Goal: Task Accomplishment & Management: Manage account settings

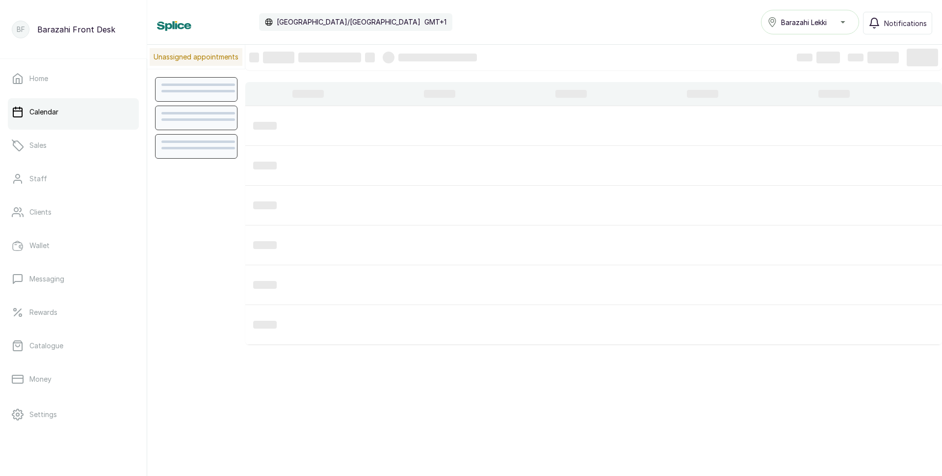
scroll to position [330, 0]
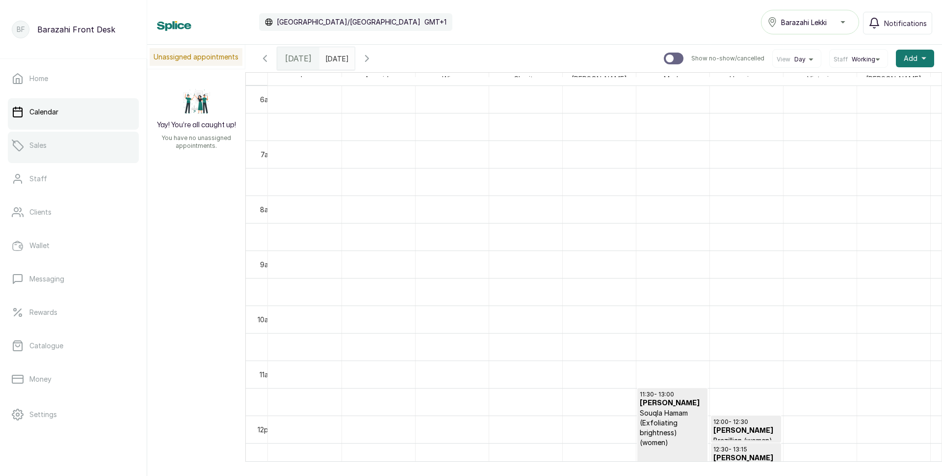
click at [66, 147] on link "Sales" at bounding box center [73, 145] width 131 height 27
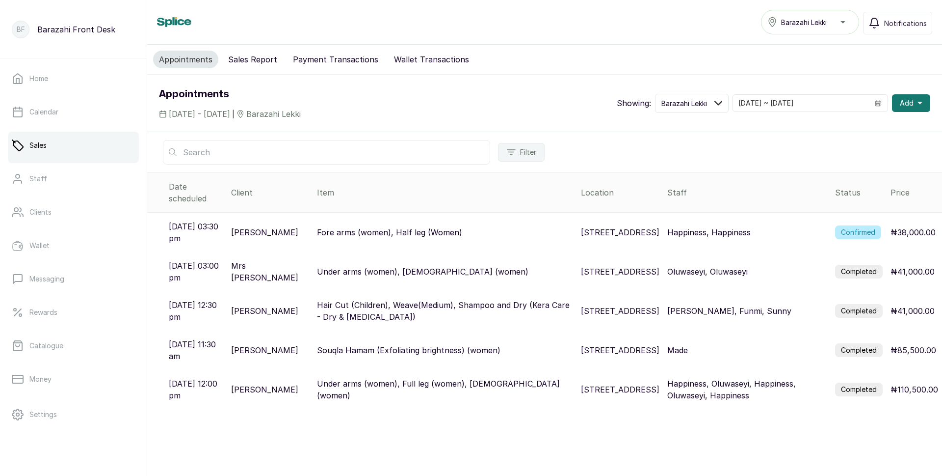
click at [850, 225] on label "Confirmed" at bounding box center [858, 232] width 46 height 14
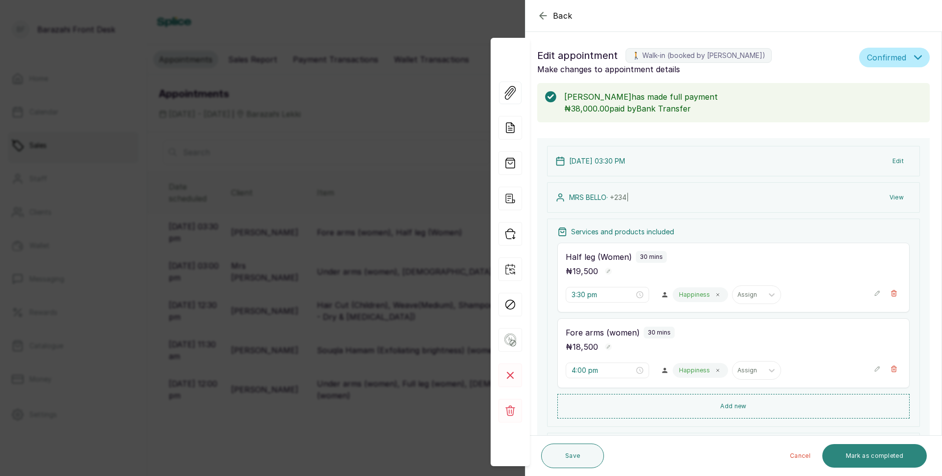
click at [872, 460] on button "Mark as completed" at bounding box center [875, 456] width 105 height 24
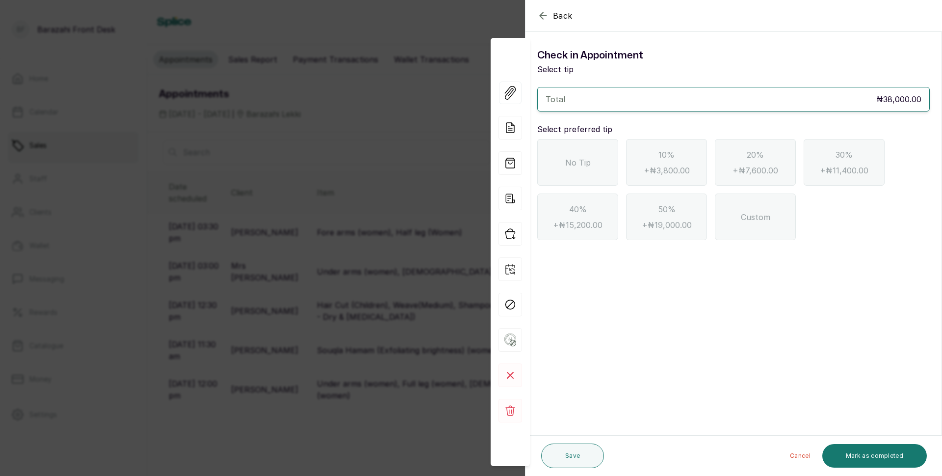
click at [614, 169] on div "No Tip" at bounding box center [577, 162] width 81 height 47
click at [857, 454] on button "Mark as completed" at bounding box center [875, 456] width 105 height 24
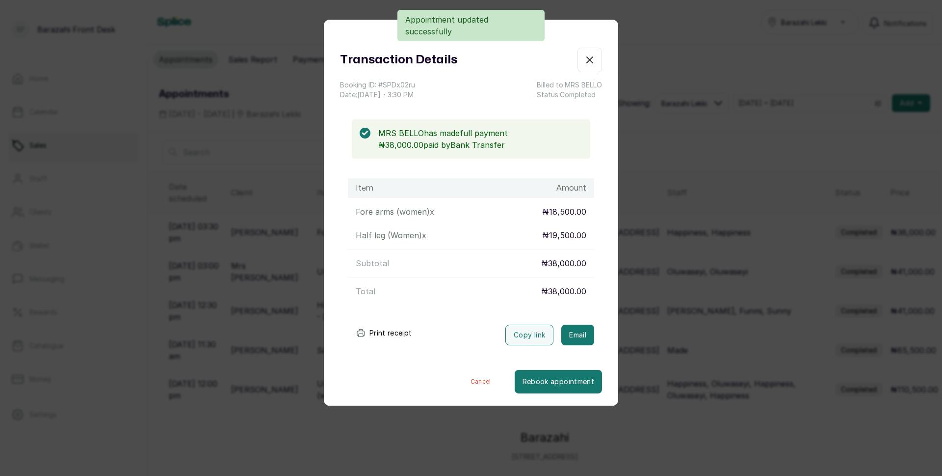
click at [374, 332] on button "Print receipt" at bounding box center [384, 333] width 72 height 20
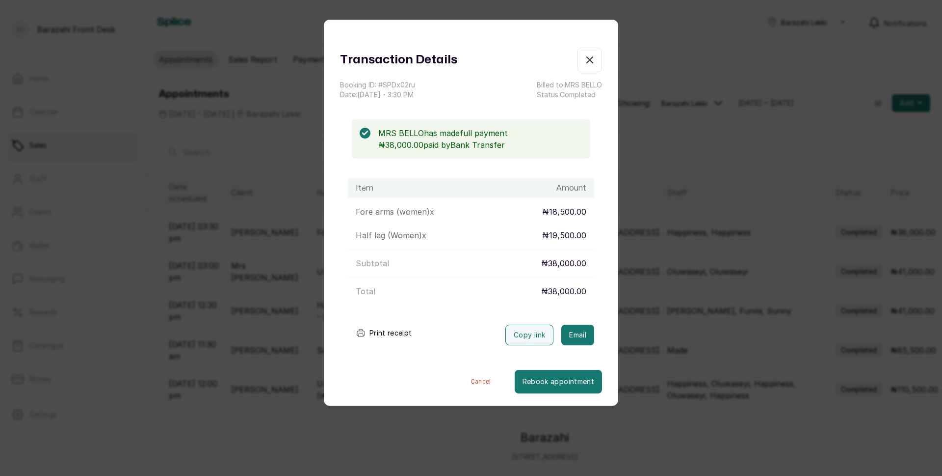
click at [584, 57] on icon "button" at bounding box center [590, 60] width 12 height 12
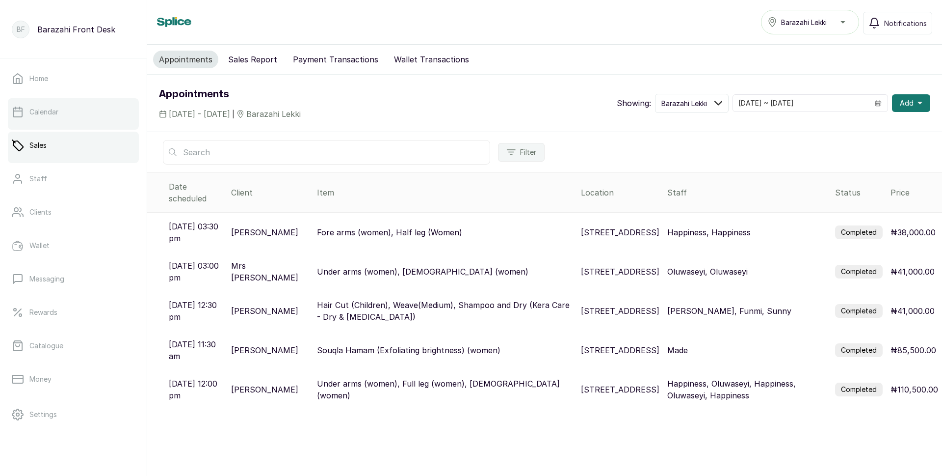
click at [91, 123] on link "Calendar" at bounding box center [73, 111] width 131 height 27
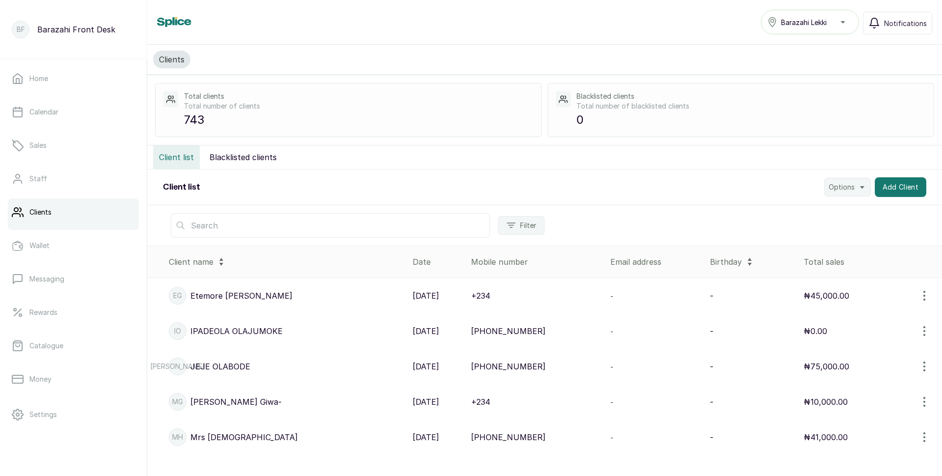
click at [235, 220] on input "text" at bounding box center [331, 225] width 320 height 25
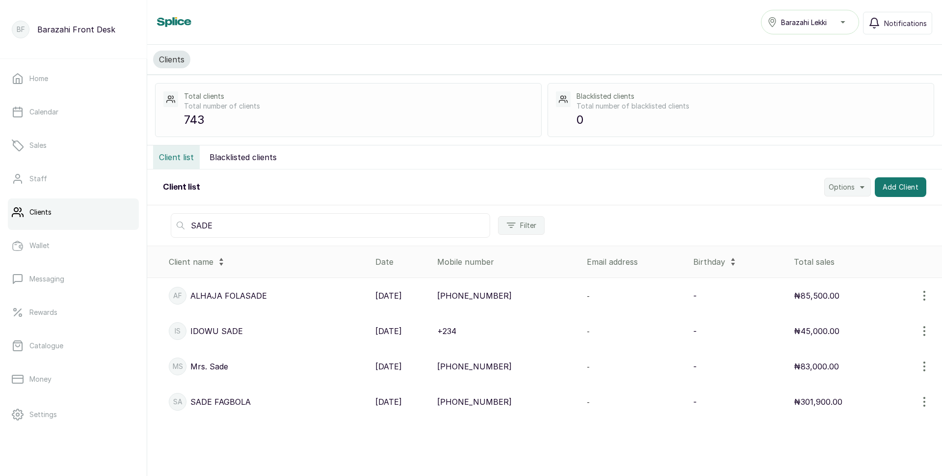
type input "SADE"
click at [209, 401] on p "[PERSON_NAME]" at bounding box center [220, 402] width 60 height 12
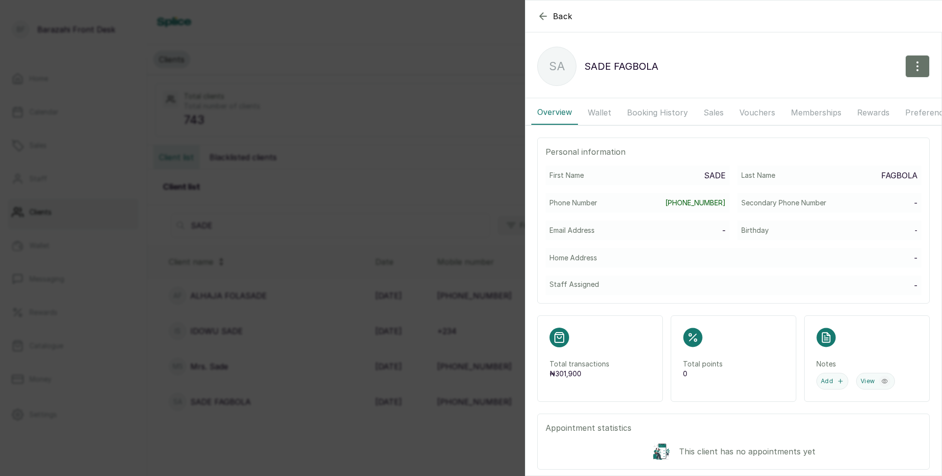
click at [597, 112] on button "Wallet" at bounding box center [599, 112] width 35 height 25
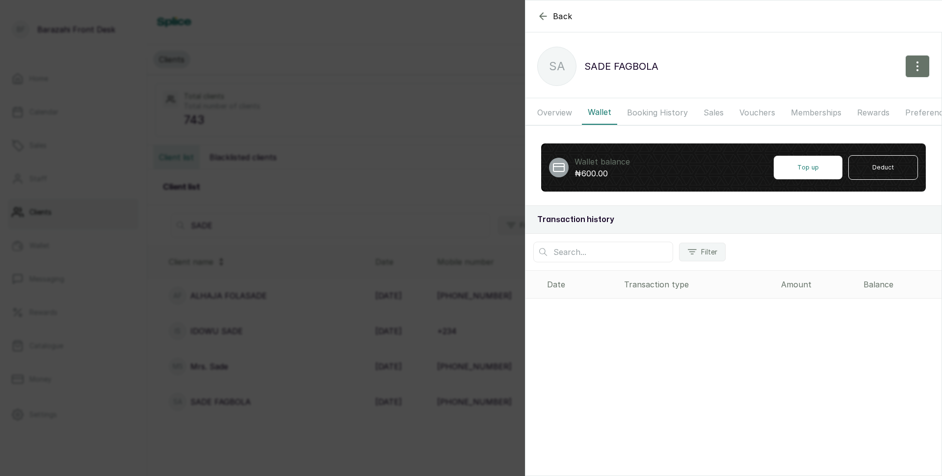
click at [671, 108] on button "Booking History" at bounding box center [657, 112] width 73 height 25
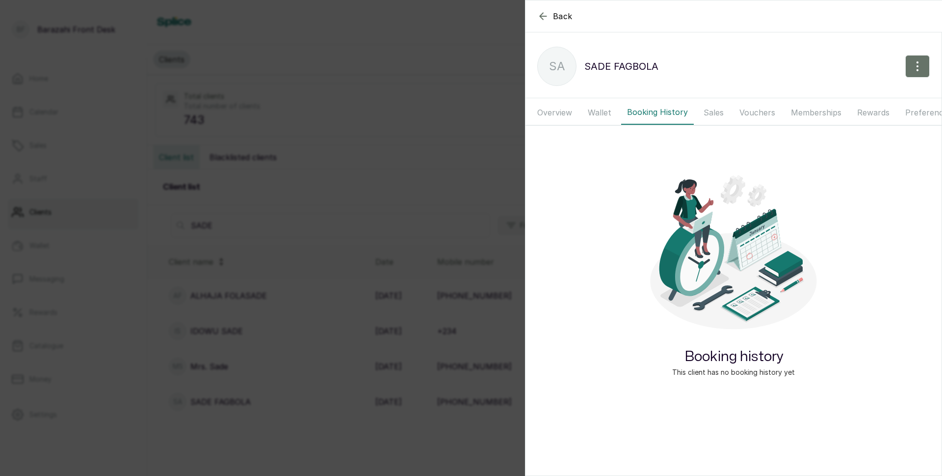
click at [710, 110] on button "Sales" at bounding box center [714, 112] width 32 height 25
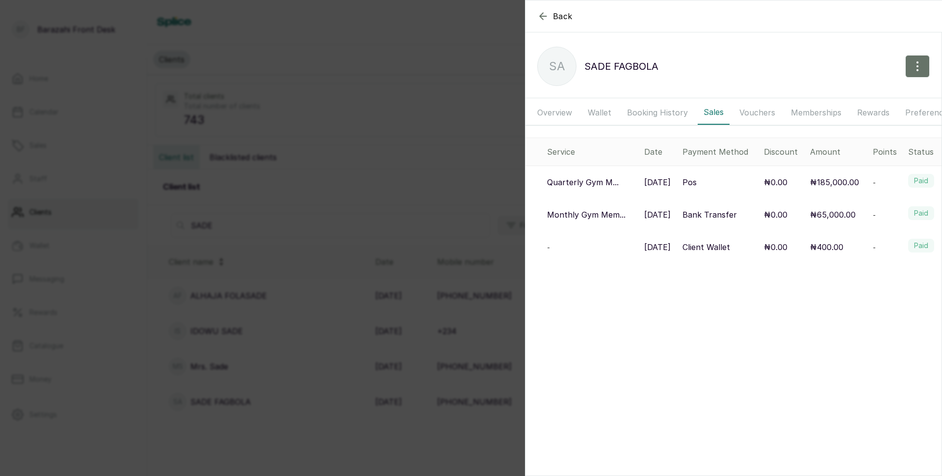
click at [754, 113] on button "Vouchers" at bounding box center [758, 112] width 48 height 25
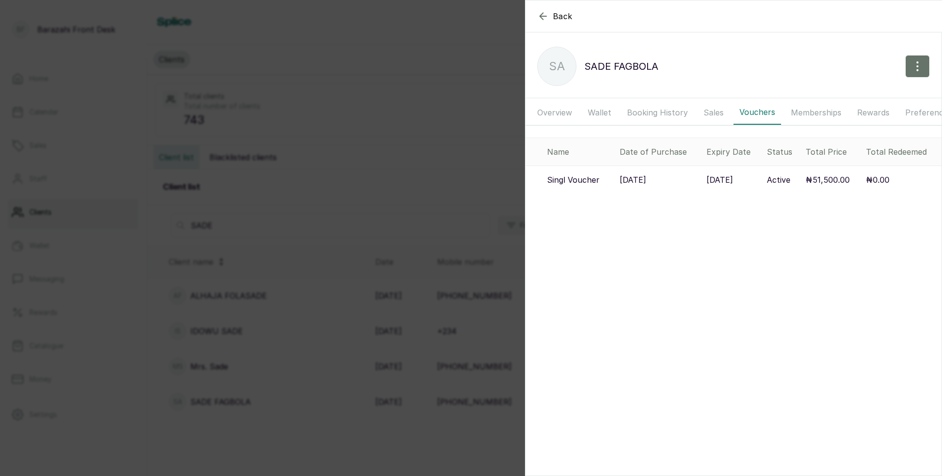
click at [540, 12] on icon "button" at bounding box center [543, 16] width 12 height 12
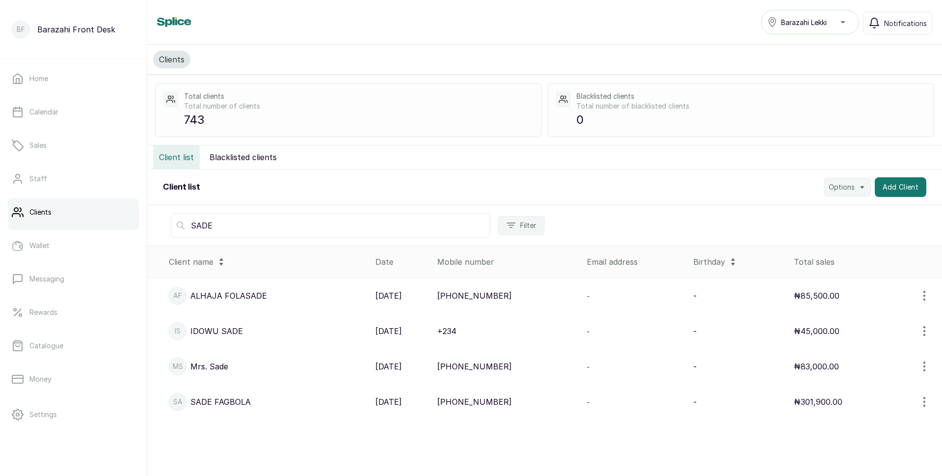
click at [924, 401] on icon "button" at bounding box center [924, 401] width 1 height 9
click at [852, 355] on span "Edit" at bounding box center [859, 354] width 14 height 12
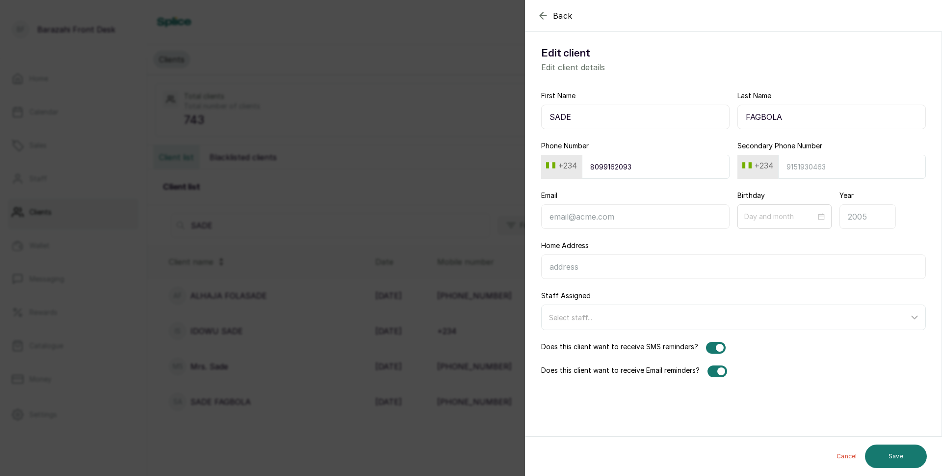
drag, startPoint x: 550, startPoint y: 115, endPoint x: 657, endPoint y: 116, distance: 107.0
click at [657, 116] on input "SADE" at bounding box center [635, 117] width 188 height 25
drag, startPoint x: 590, startPoint y: 167, endPoint x: 661, endPoint y: 160, distance: 71.0
click at [661, 160] on input "8099162093" at bounding box center [656, 167] width 148 height 24
click at [547, 19] on icon "button" at bounding box center [543, 16] width 12 height 12
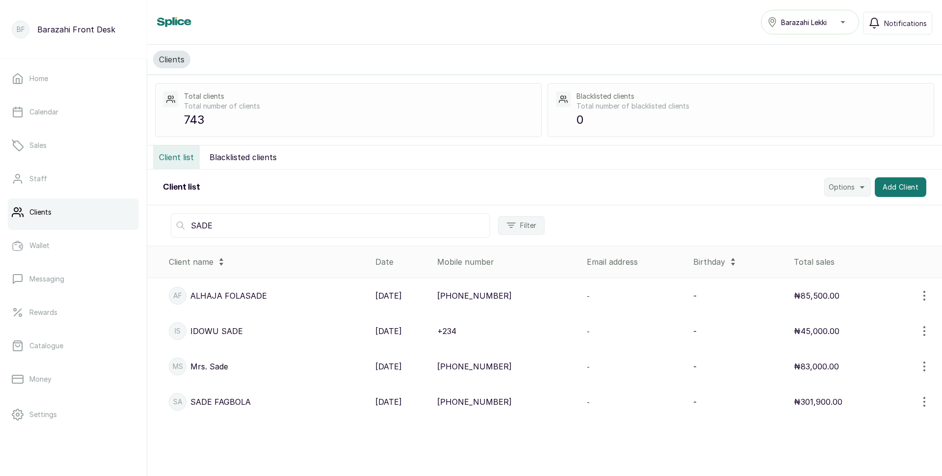
click at [214, 366] on p "Mrs. Sade" at bounding box center [209, 366] width 38 height 12
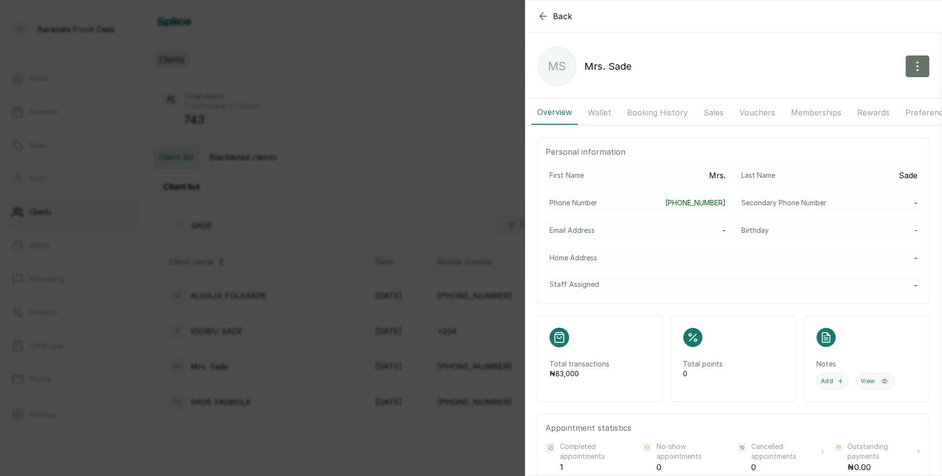
click at [599, 118] on button "Wallet" at bounding box center [599, 112] width 35 height 25
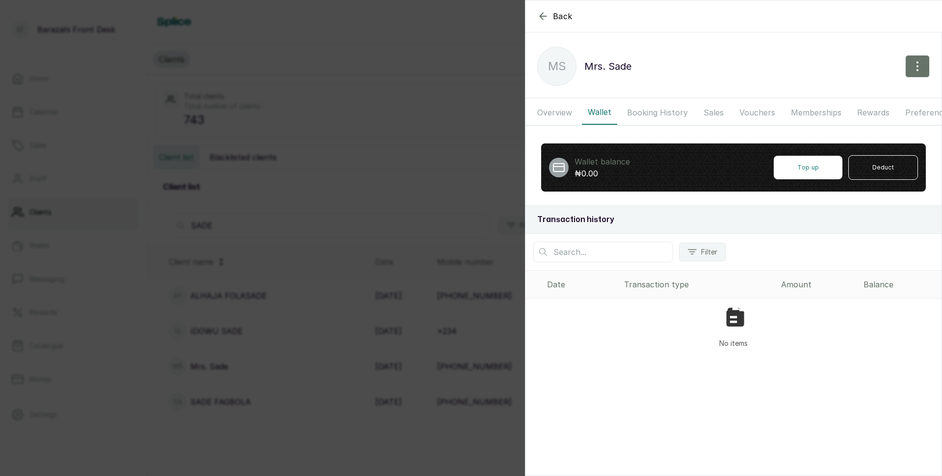
click at [543, 18] on icon "button" at bounding box center [543, 16] width 12 height 12
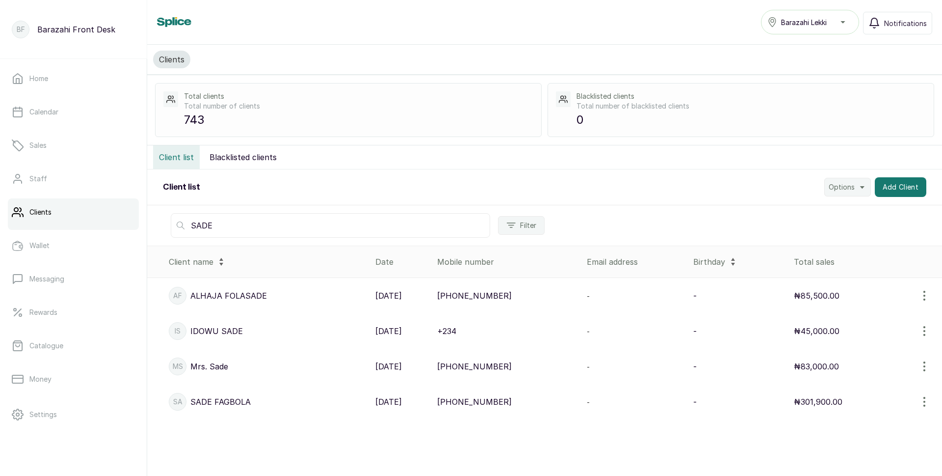
click at [919, 400] on icon "button" at bounding box center [925, 402] width 12 height 12
click at [840, 333] on span "View" at bounding box center [883, 335] width 94 height 12
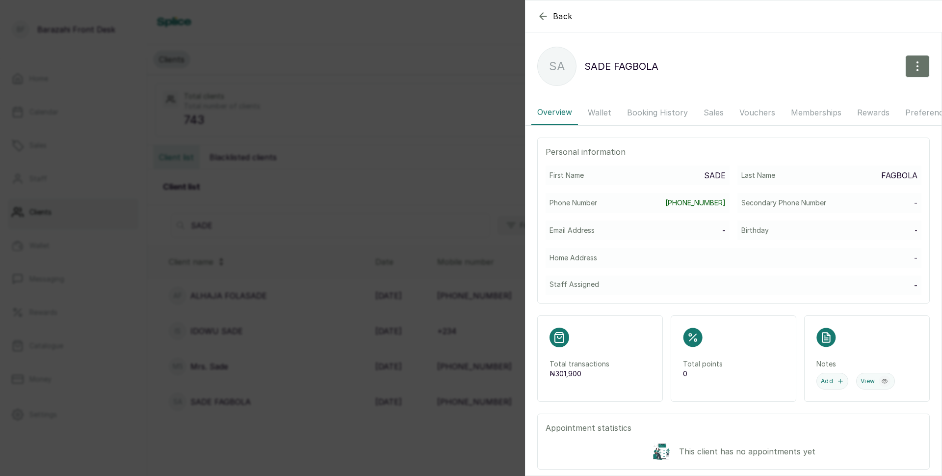
click at [827, 111] on button "Memberships" at bounding box center [816, 112] width 62 height 25
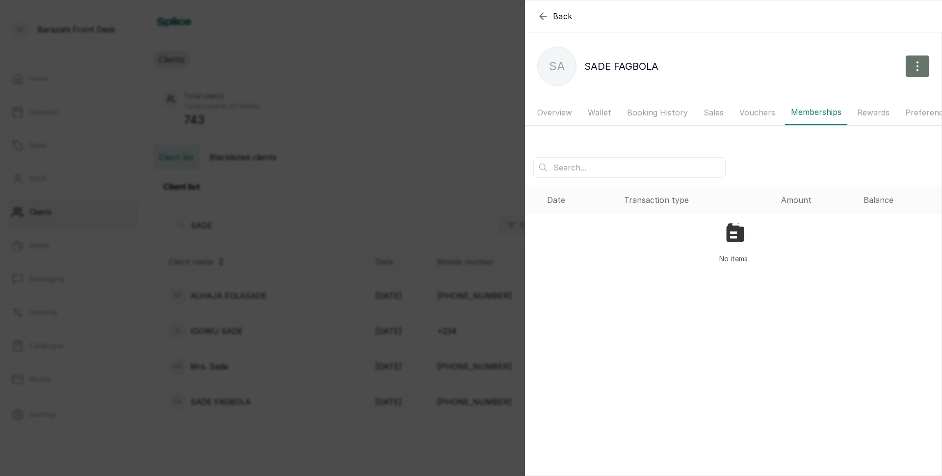
click at [763, 114] on button "Vouchers" at bounding box center [758, 112] width 48 height 25
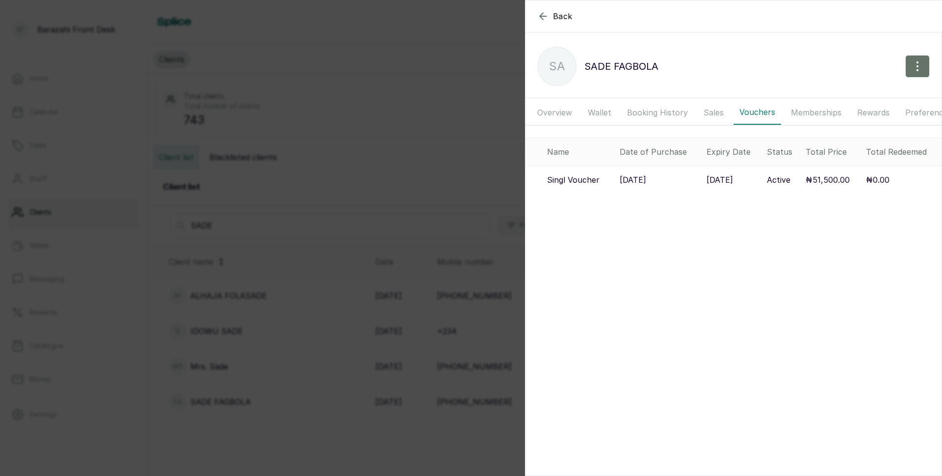
click at [646, 186] on p "[DATE]" at bounding box center [633, 180] width 27 height 12
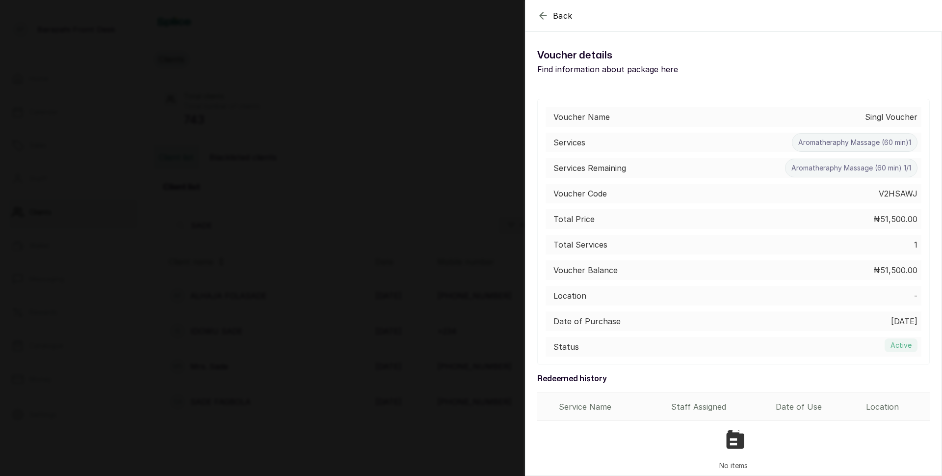
click at [537, 14] on icon "button" at bounding box center [543, 16] width 12 height 12
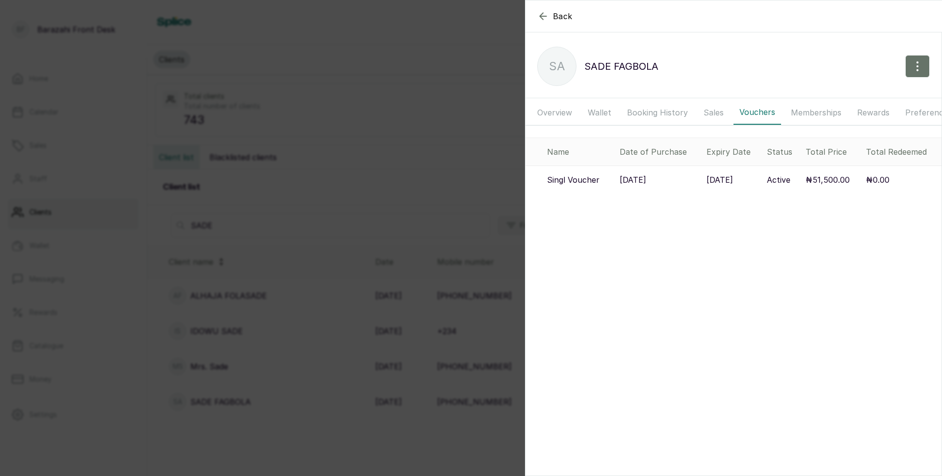
click at [719, 113] on button "Sales" at bounding box center [714, 112] width 32 height 25
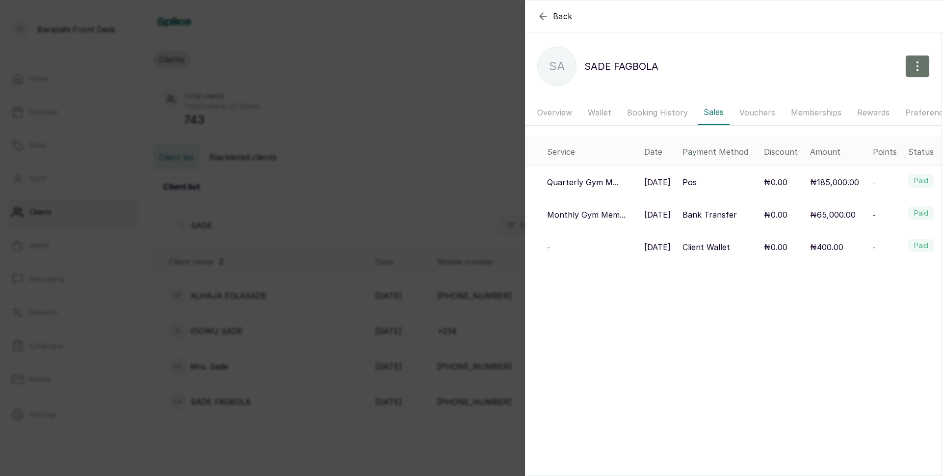
click at [663, 184] on td "[DATE]" at bounding box center [660, 182] width 38 height 33
click at [652, 108] on button "Booking History" at bounding box center [657, 112] width 73 height 25
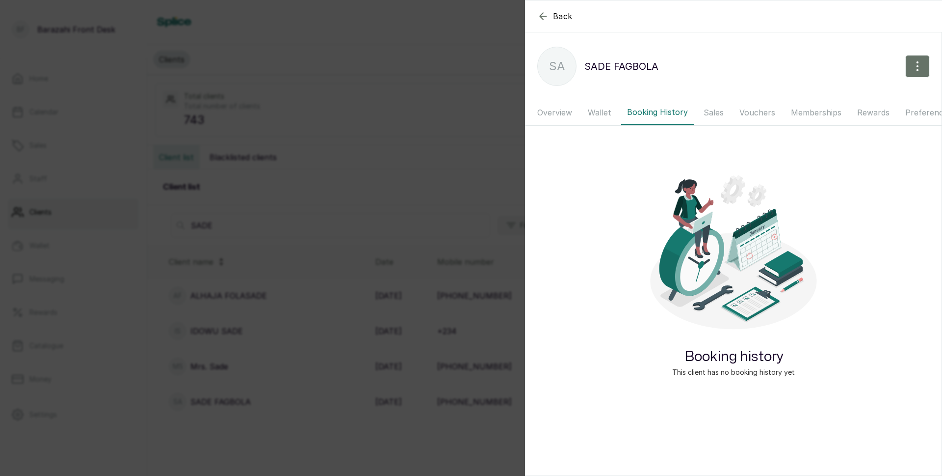
click at [595, 113] on button "Wallet" at bounding box center [599, 112] width 35 height 25
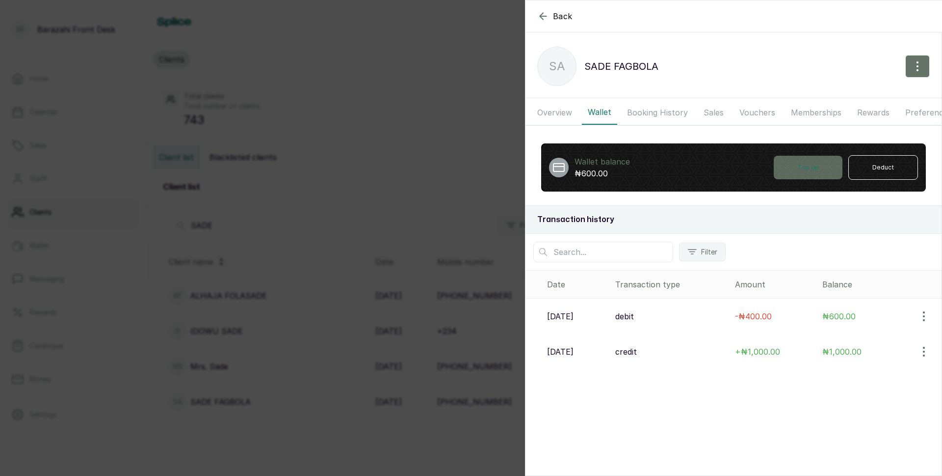
click at [790, 179] on button "Top up" at bounding box center [808, 168] width 69 height 24
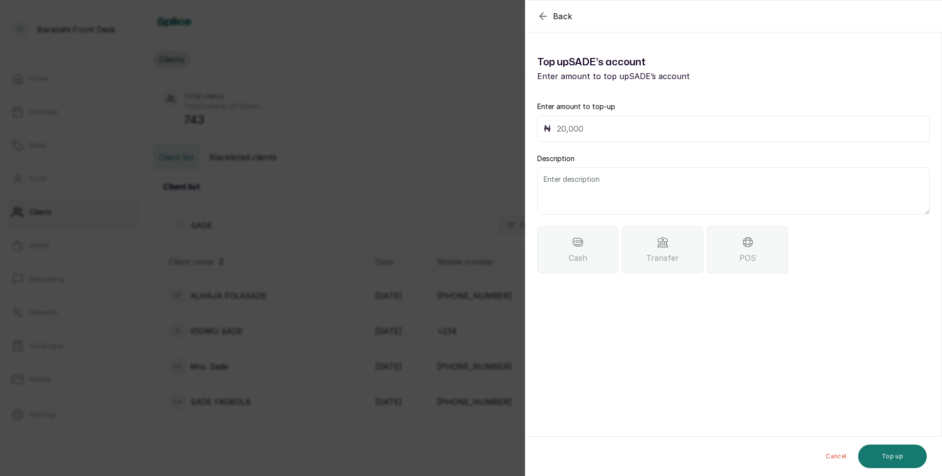
click at [603, 128] on input "text" at bounding box center [740, 129] width 367 height 14
type input "83,000"
click at [641, 182] on textarea at bounding box center [733, 190] width 393 height 47
type textarea "MARRA HAM [DEMOGRAPHIC_DATA]"
click at [656, 249] on div "Transfer" at bounding box center [662, 249] width 81 height 47
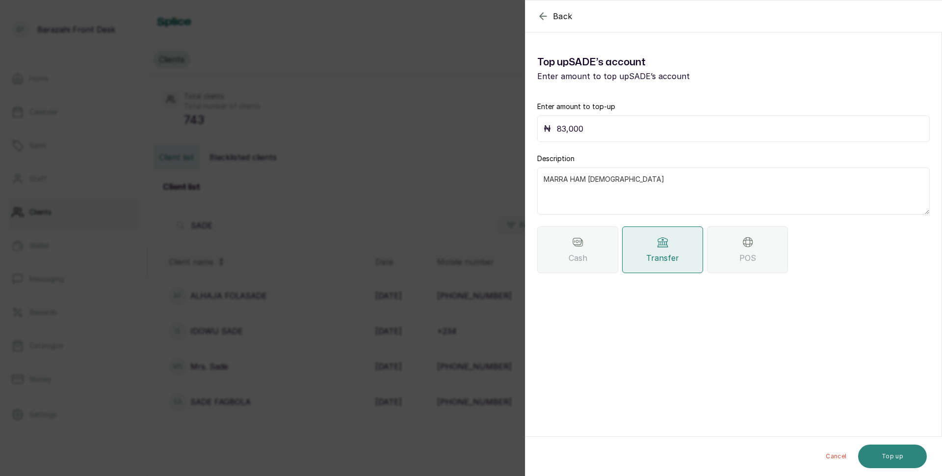
click at [885, 457] on button "Top up" at bounding box center [892, 456] width 69 height 24
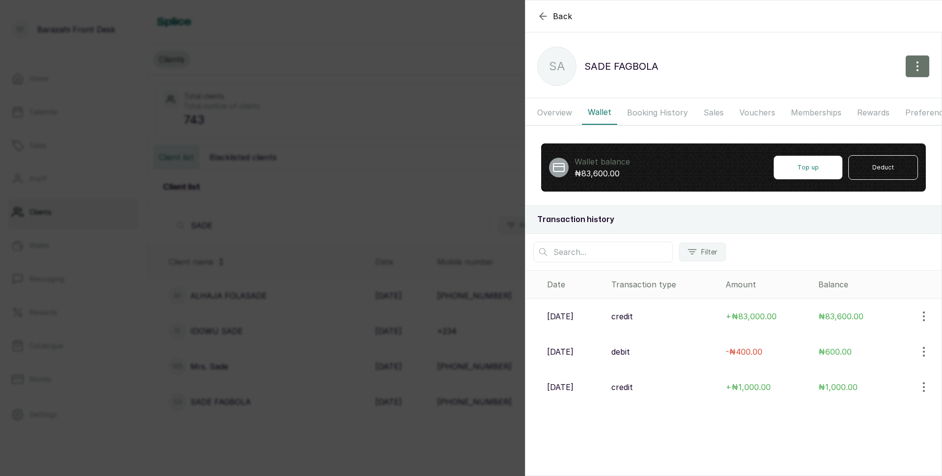
click at [924, 321] on icon "button" at bounding box center [924, 316] width 1 height 9
click at [852, 349] on span "View" at bounding box center [861, 344] width 18 height 12
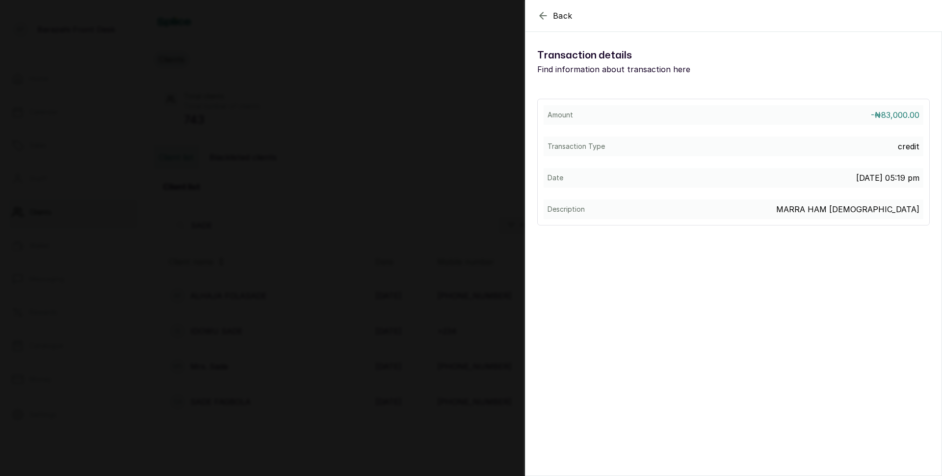
click at [542, 15] on icon "button" at bounding box center [543, 16] width 12 height 12
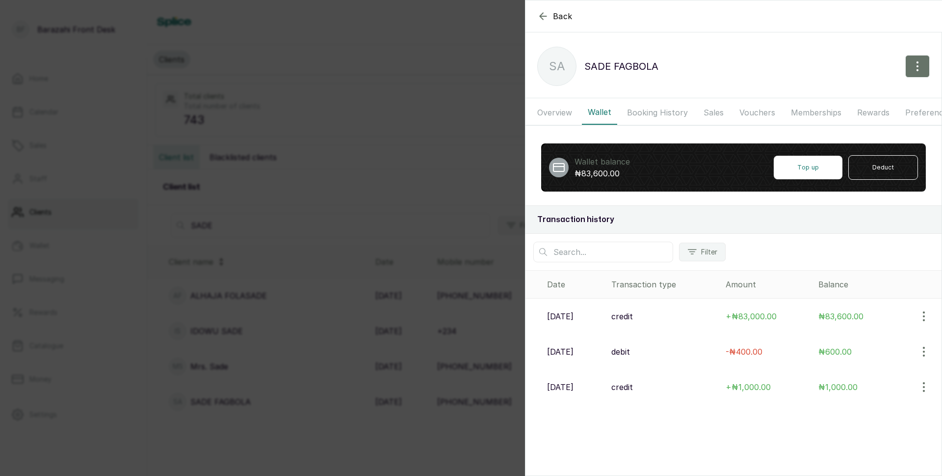
click at [545, 17] on icon "button" at bounding box center [543, 16] width 12 height 12
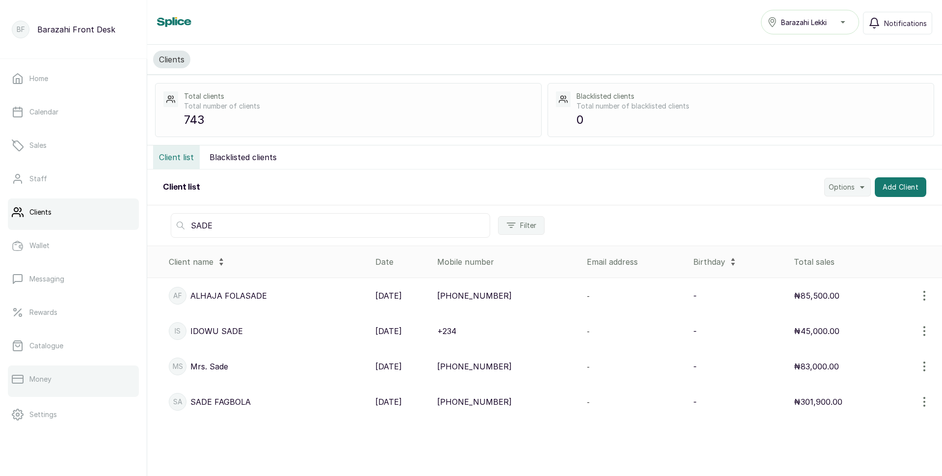
click at [41, 378] on p "Money" at bounding box center [40, 379] width 22 height 10
